Goal: Task Accomplishment & Management: Use online tool/utility

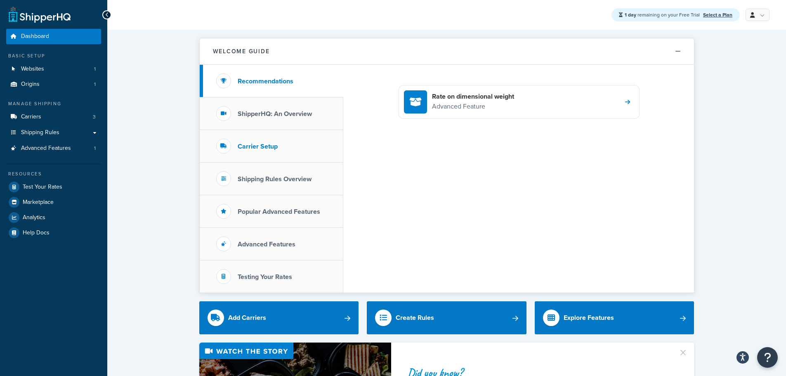
click at [277, 148] on h3 "Carrier Setup" at bounding box center [258, 146] width 40 height 7
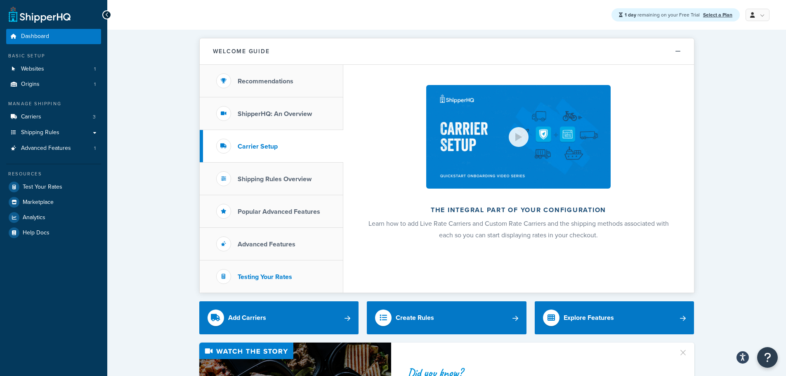
drag, startPoint x: 257, startPoint y: 274, endPoint x: 263, endPoint y: 275, distance: 6.6
click at [257, 275] on h3 "Testing Your Rates" at bounding box center [265, 276] width 54 height 7
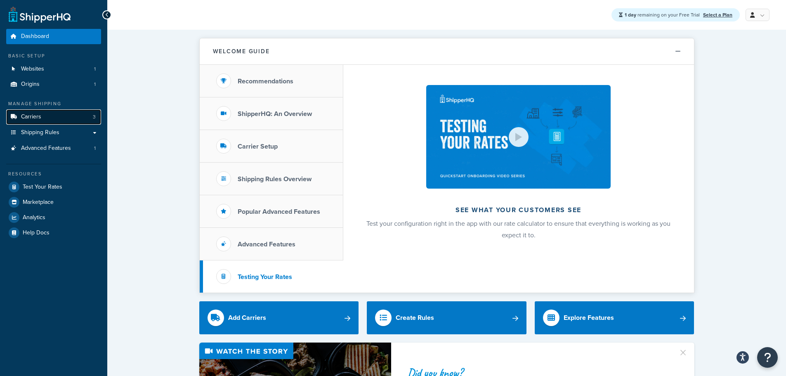
click at [44, 118] on link "Carriers 3" at bounding box center [53, 116] width 95 height 15
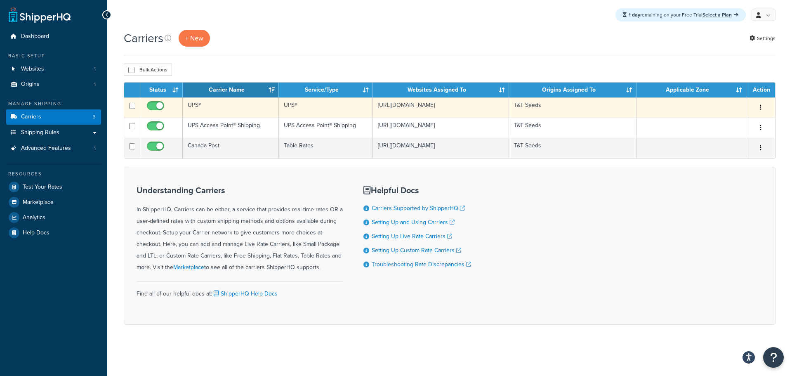
click at [762, 104] on icon "button" at bounding box center [761, 107] width 2 height 6
click at [717, 122] on link "Edit" at bounding box center [727, 124] width 65 height 17
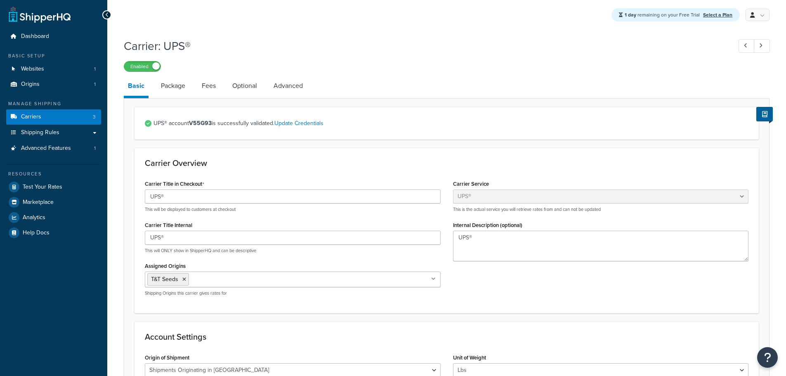
select select "ups"
select select "can"
click at [29, 132] on span "Shipping Rules" at bounding box center [40, 132] width 38 height 7
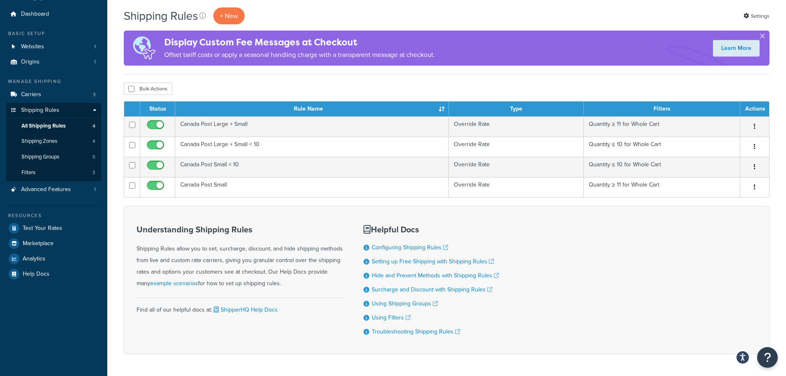
scroll to position [41, 0]
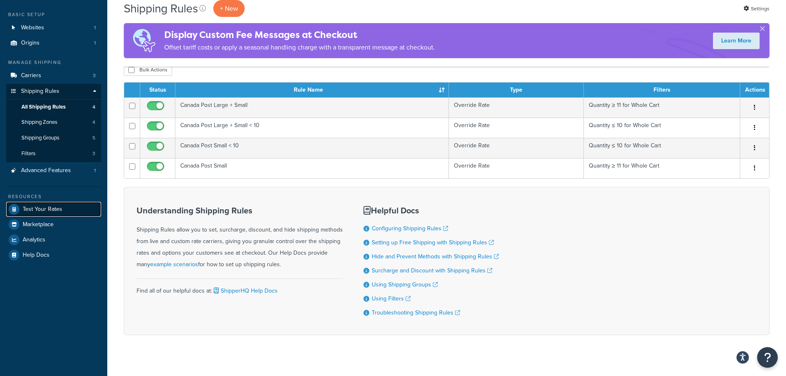
click at [45, 207] on span "Test Your Rates" at bounding box center [43, 209] width 40 height 7
